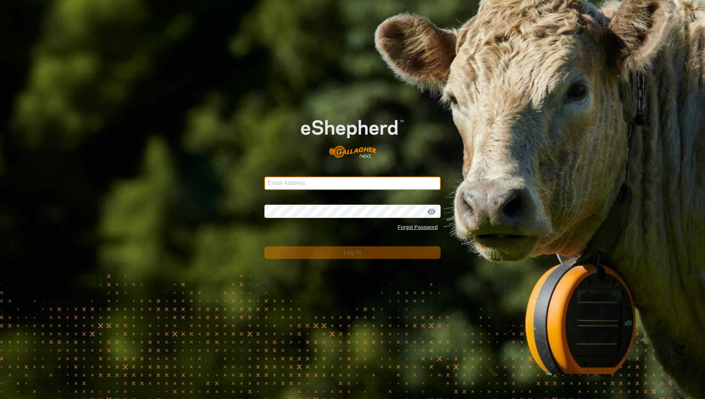
type input "[PERSON_NAME][EMAIL_ADDRESS][PERSON_NAME][DOMAIN_NAME]"
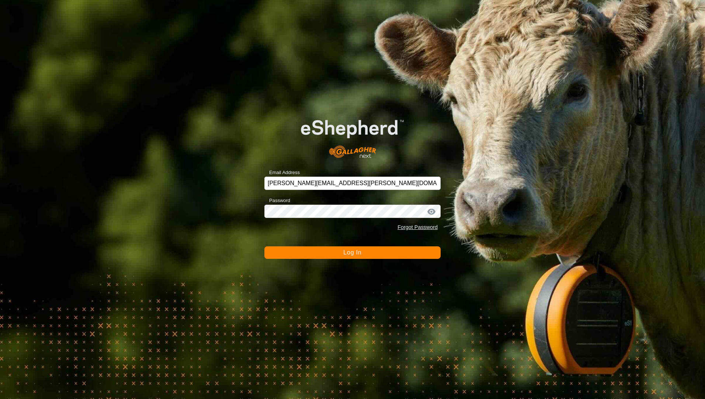
click at [344, 259] on div "Email Address [PERSON_NAME][EMAIL_ADDRESS][PERSON_NAME][DOMAIN_NAME] Password F…" at bounding box center [352, 199] width 705 height 399
click at [346, 253] on span "Log In" at bounding box center [352, 252] width 18 height 6
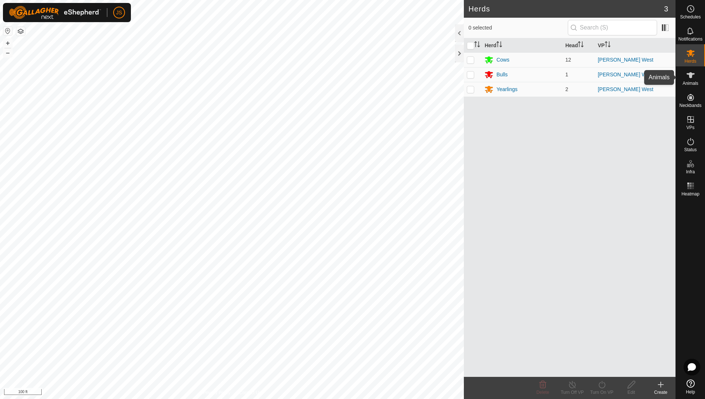
click at [687, 75] on icon at bounding box center [690, 75] width 9 height 9
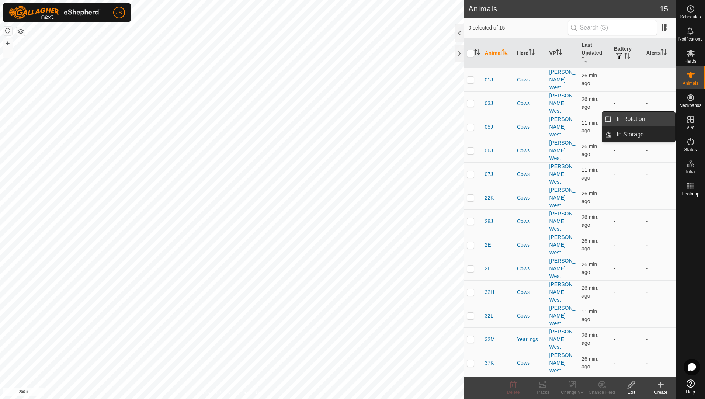
click at [645, 122] on link "In Rotation" at bounding box center [643, 119] width 63 height 15
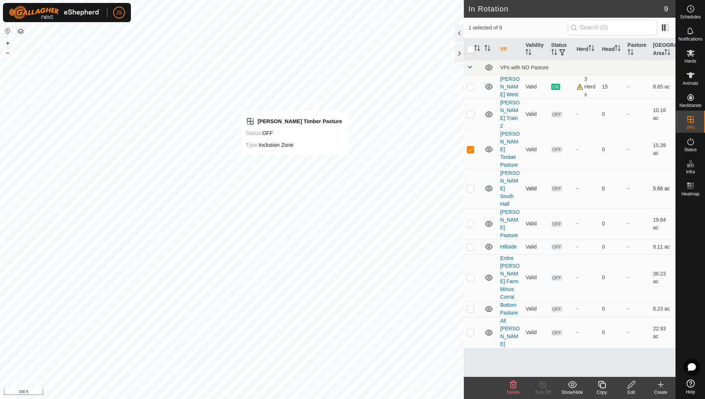
checkbox input "false"
checkbox input "true"
checkbox input "false"
click at [511, 383] on icon at bounding box center [513, 384] width 7 height 7
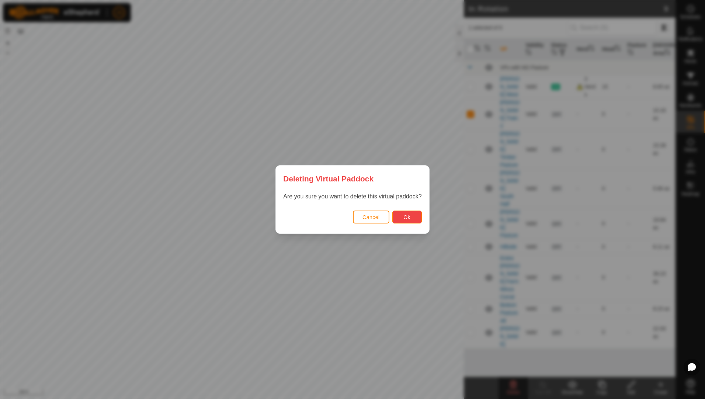
click at [413, 216] on button "Ok" at bounding box center [406, 217] width 29 height 13
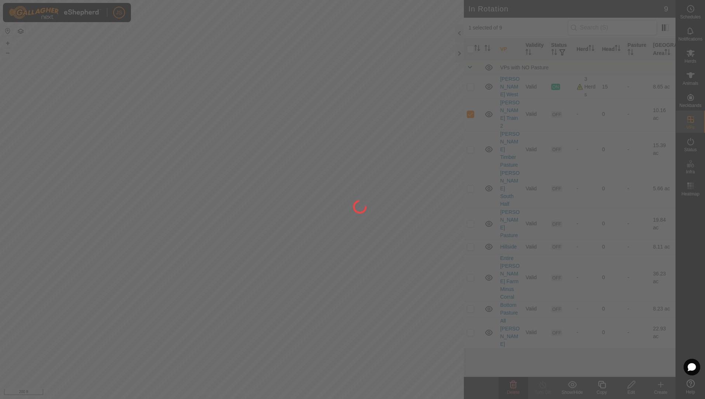
checkbox input "false"
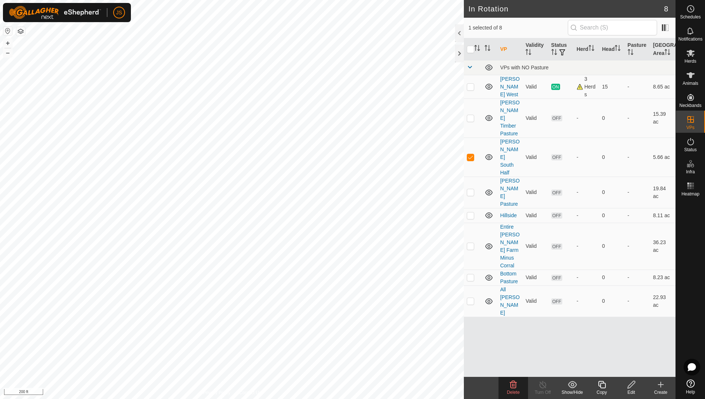
click at [515, 384] on icon at bounding box center [513, 384] width 9 height 9
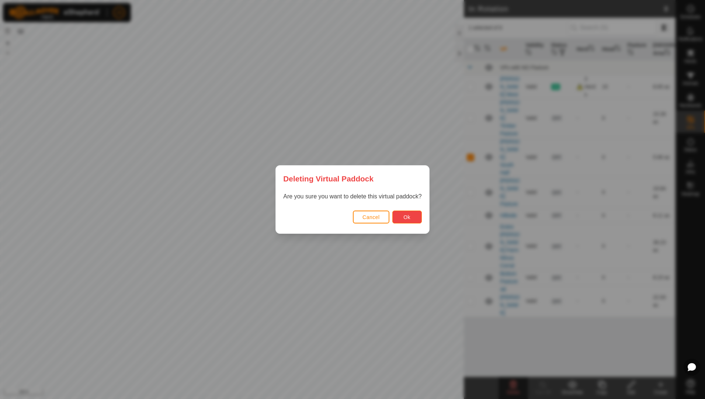
click at [404, 215] on span "Ok" at bounding box center [406, 217] width 7 height 6
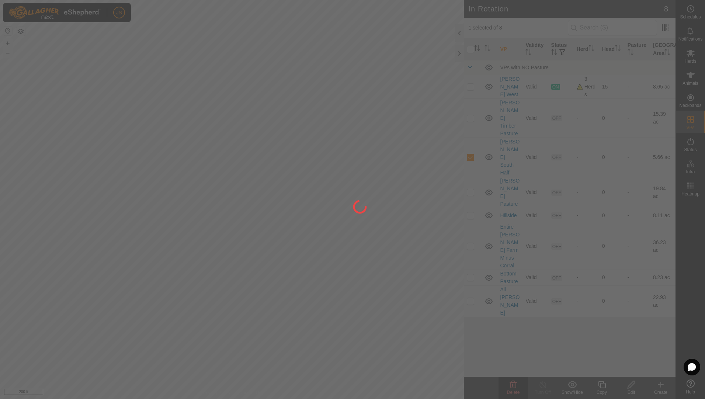
checkbox input "false"
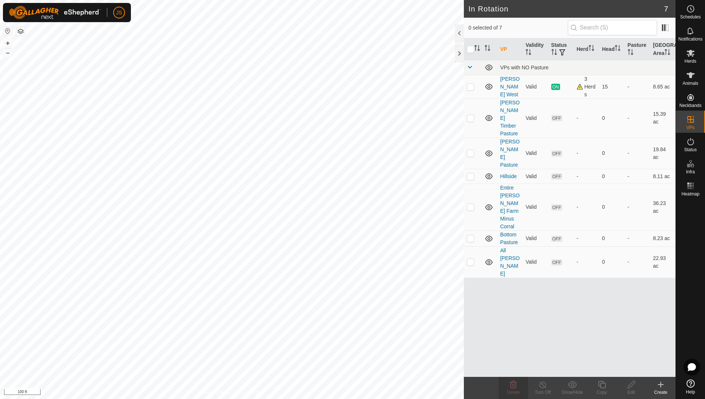
checkbox input "true"
click at [664, 388] on icon at bounding box center [660, 384] width 9 height 9
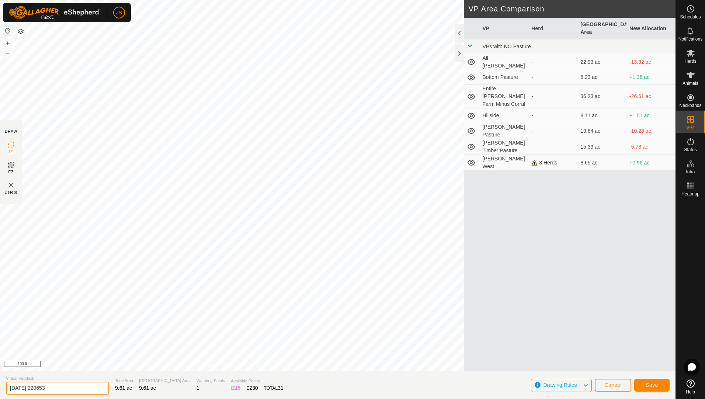
click at [63, 385] on input "2025-08-09 220653" at bounding box center [57, 388] width 103 height 13
type input "Osborn East"
click at [638, 384] on button "Save" at bounding box center [651, 385] width 35 height 13
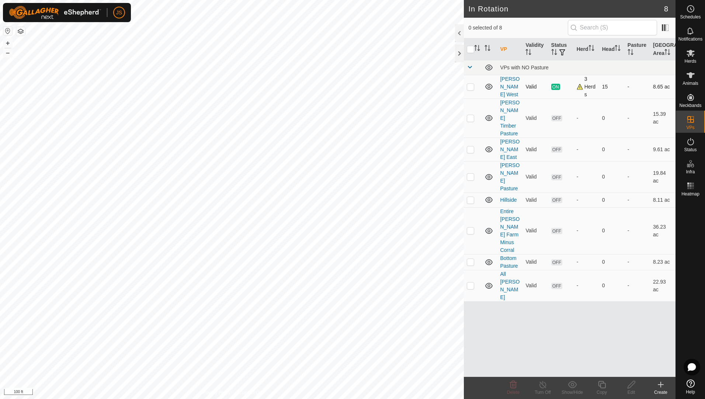
click at [581, 86] on div "3 Herds" at bounding box center [587, 86] width 20 height 23
